Goal: Transaction & Acquisition: Purchase product/service

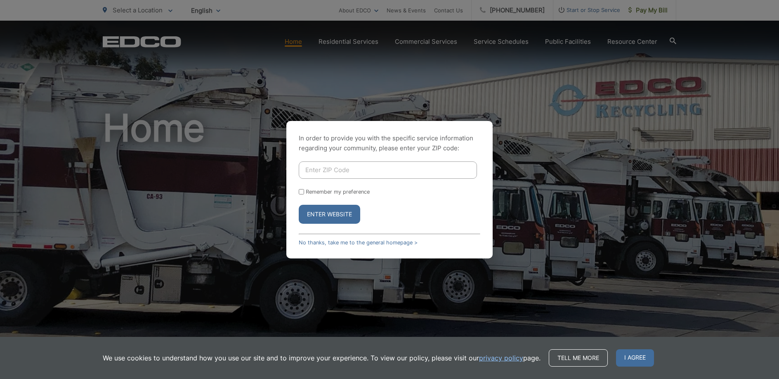
click at [314, 162] on input "Enter ZIP Code" at bounding box center [388, 169] width 178 height 17
type input "92064"
click at [301, 191] on input "Remember my preference" at bounding box center [301, 191] width 5 height 5
checkbox input "true"
click at [325, 214] on button "Enter Website" at bounding box center [329, 214] width 61 height 19
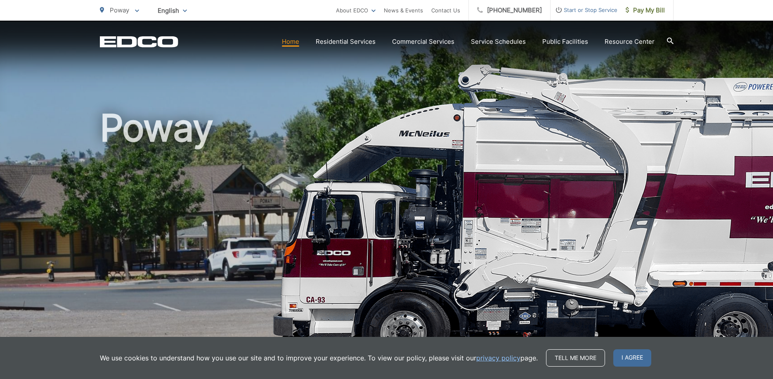
click at [252, 112] on h1 "Poway" at bounding box center [386, 237] width 573 height 261
click at [674, 63] on div "Poway" at bounding box center [386, 191] width 773 height 340
click at [296, 42] on link "Home" at bounding box center [290, 42] width 17 height 10
click at [647, 13] on span "Pay My Bill" at bounding box center [644, 10] width 39 height 10
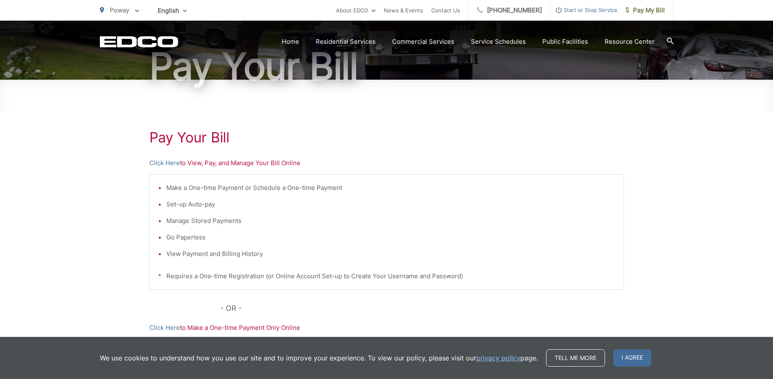
scroll to position [124, 0]
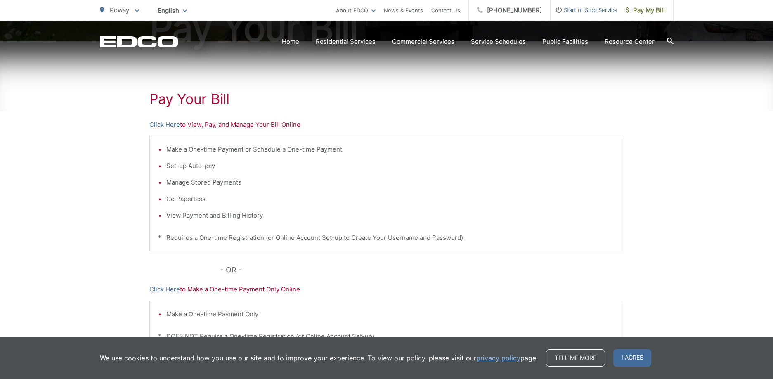
click at [196, 125] on p "Click Here to View, Pay, and Manage Your Bill Online" at bounding box center [386, 125] width 474 height 10
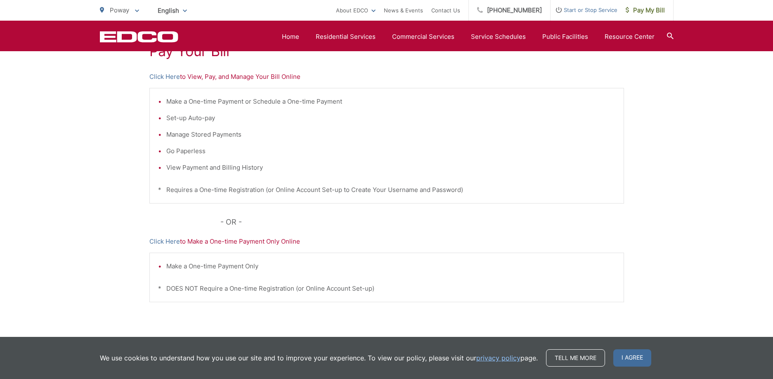
scroll to position [167, 0]
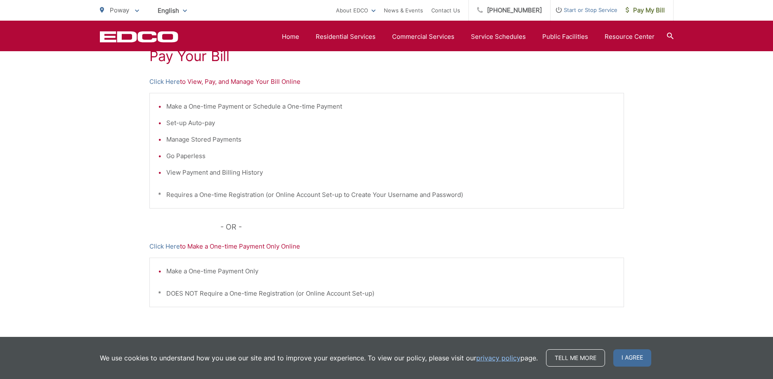
click at [409, 105] on li "Make a One-time Payment or Schedule a One-time Payment" at bounding box center [390, 106] width 449 height 10
drag, startPoint x: 409, startPoint y: 105, endPoint x: 368, endPoint y: 105, distance: 41.3
click at [408, 105] on li "Make a One-time Payment or Schedule a One-time Payment" at bounding box center [390, 106] width 449 height 10
click at [135, 12] on icon at bounding box center [137, 10] width 4 height 3
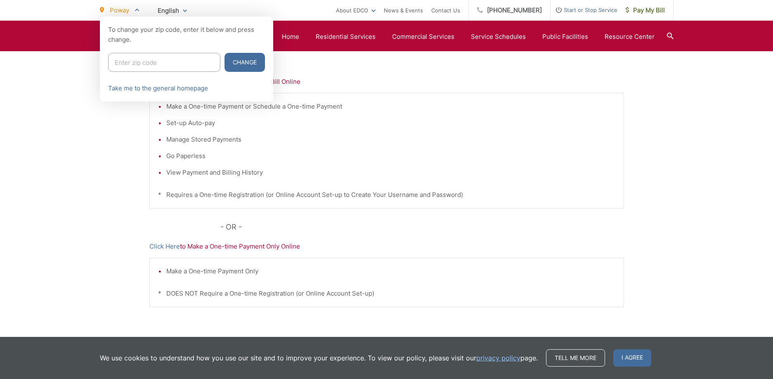
click at [97, 160] on div at bounding box center [386, 205] width 773 height 379
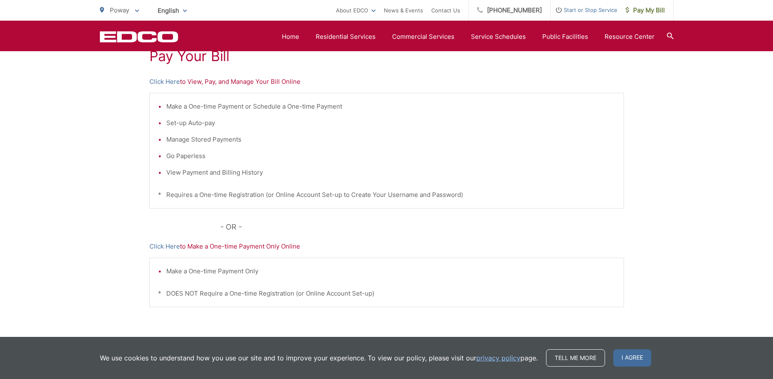
click at [200, 80] on p "Click Here to View, Pay, and Manage Your Bill Online" at bounding box center [386, 82] width 474 height 10
click at [552, 87] on div "Pay Your Bill Click Here to View, Pay, and Manage Your Bill Online Make a One-t…" at bounding box center [386, 183] width 474 height 370
click at [292, 34] on link "Home" at bounding box center [290, 37] width 17 height 10
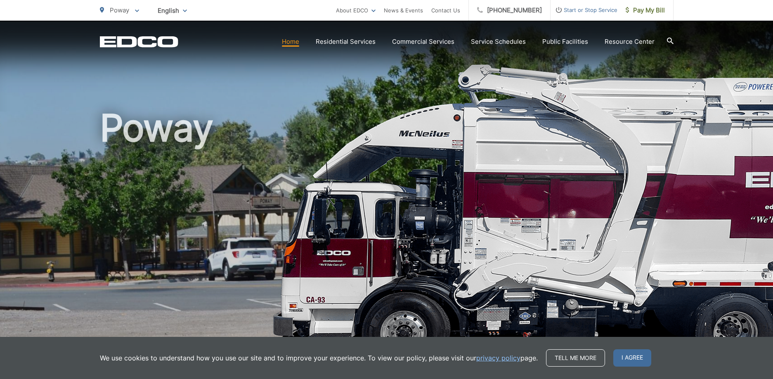
click at [317, 127] on h1 "Poway" at bounding box center [386, 237] width 573 height 261
click at [618, 353] on span "I agree" at bounding box center [632, 357] width 38 height 17
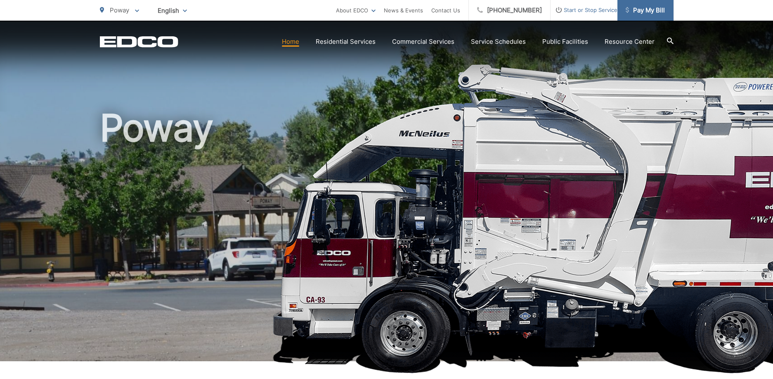
click at [649, 12] on span "Pay My Bill" at bounding box center [644, 10] width 39 height 10
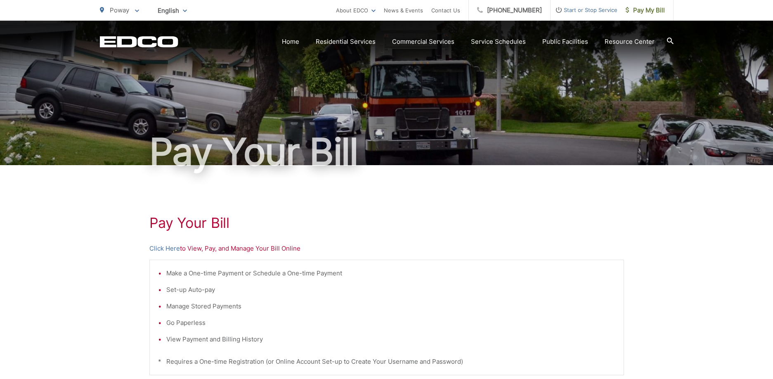
drag, startPoint x: 176, startPoint y: 264, endPoint x: 183, endPoint y: 164, distance: 100.5
drag, startPoint x: 183, startPoint y: 164, endPoint x: 403, endPoint y: 235, distance: 231.5
click at [403, 235] on div "Pay Your [PERSON_NAME] Here to View, Pay, and Manage Your Bill Online Make a On…" at bounding box center [386, 350] width 474 height 370
click at [196, 249] on p "Click Here to View, Pay, and Manage Your Bill Online" at bounding box center [386, 248] width 474 height 10
click at [641, 9] on span "Pay My Bill" at bounding box center [644, 10] width 39 height 10
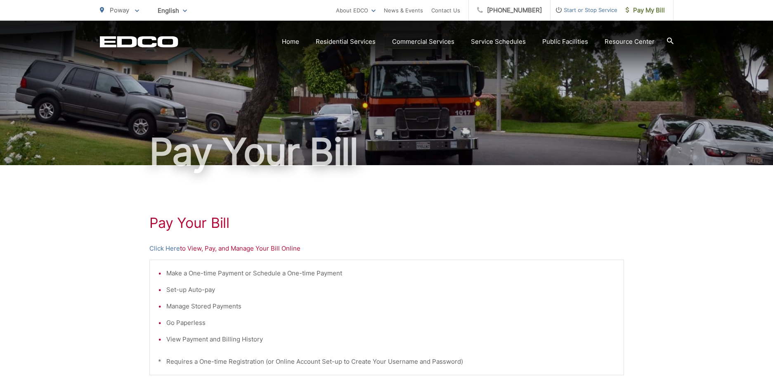
click at [434, 214] on div "Pay Your Bill Click Here to View, Pay, and Manage Your Bill Online Make a One-t…" at bounding box center [386, 350] width 474 height 370
click at [647, 9] on span "Pay My Bill" at bounding box center [644, 10] width 39 height 10
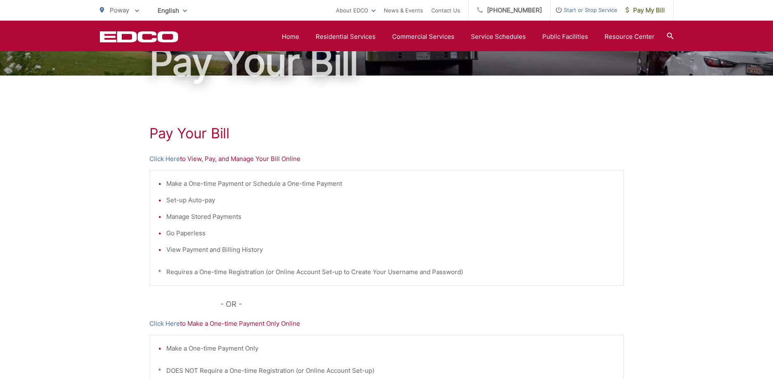
scroll to position [84, 0]
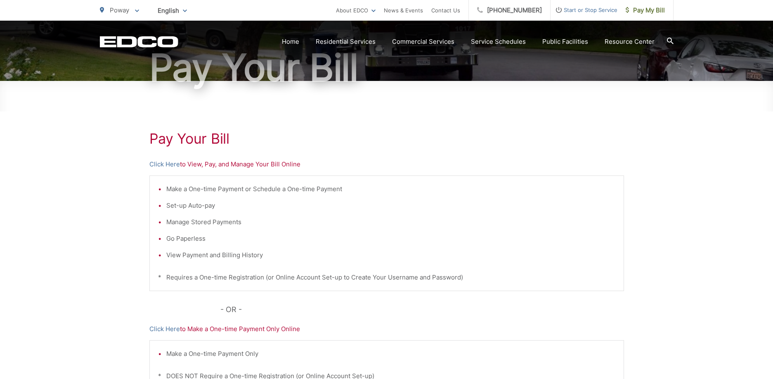
click at [292, 165] on p "Click Here to View, Pay, and Manage Your Bill Online" at bounding box center [386, 164] width 474 height 10
